Goal: Information Seeking & Learning: Learn about a topic

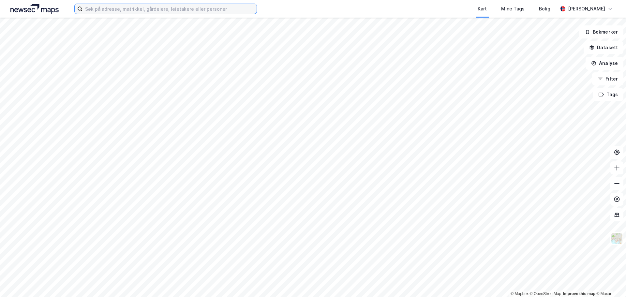
click at [132, 11] on input at bounding box center [169, 9] width 174 height 10
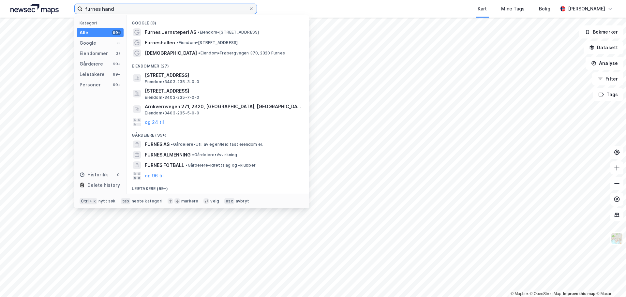
click at [142, 4] on input "furnes hand" at bounding box center [165, 9] width 166 height 10
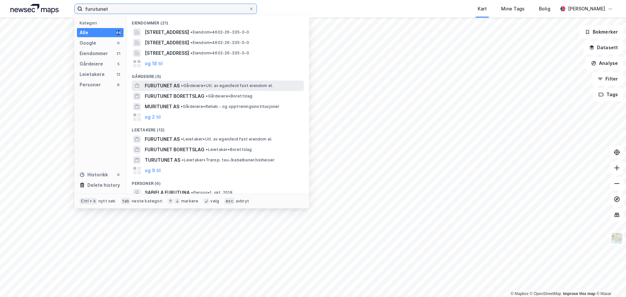
type input "furutunet"
click at [186, 82] on div "FURUTUNET AS • Gårdeiere • Utl. av egen/leid fast eiendom el." at bounding box center [224, 86] width 158 height 8
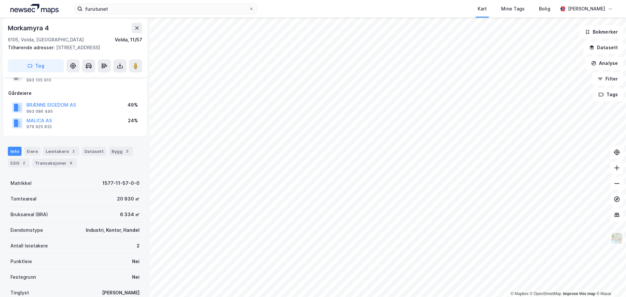
scroll to position [81, 0]
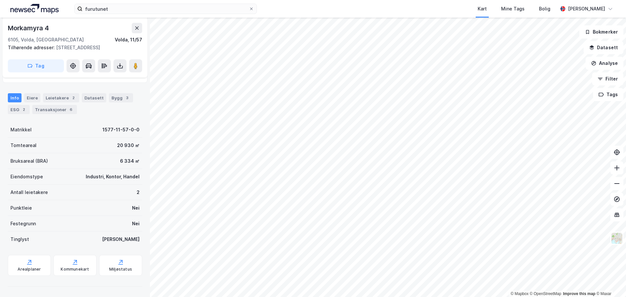
click at [330, 297] on html "furutunet Kart Mine Tags [PERSON_NAME] © Mapbox © OpenStreetMap Improve this ma…" at bounding box center [313, 148] width 626 height 297
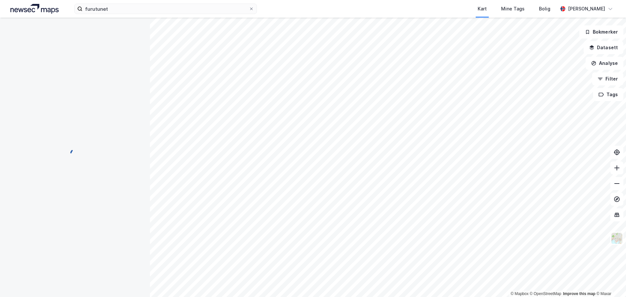
scroll to position [81, 0]
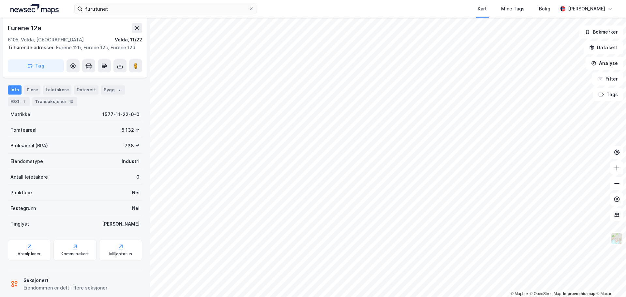
scroll to position [81, 0]
